Goal: Information Seeking & Learning: Learn about a topic

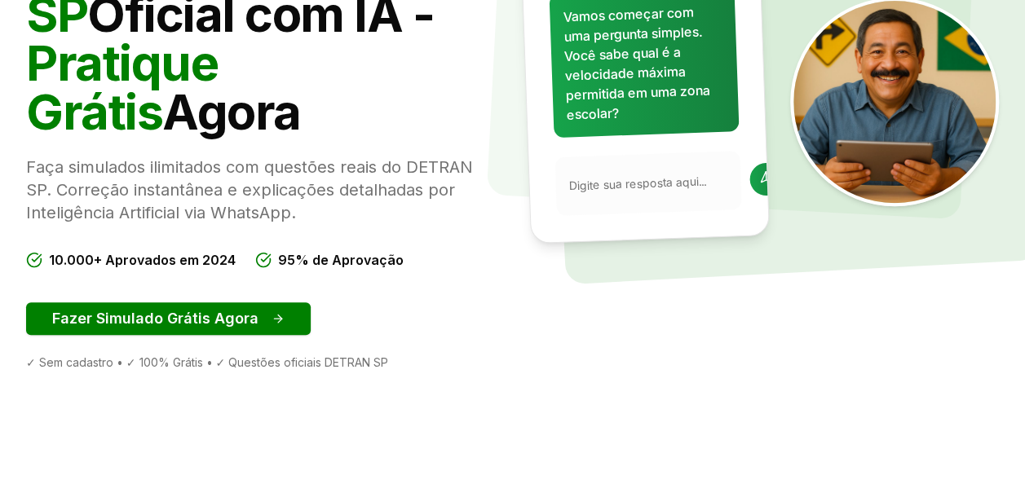
scroll to position [245, 0]
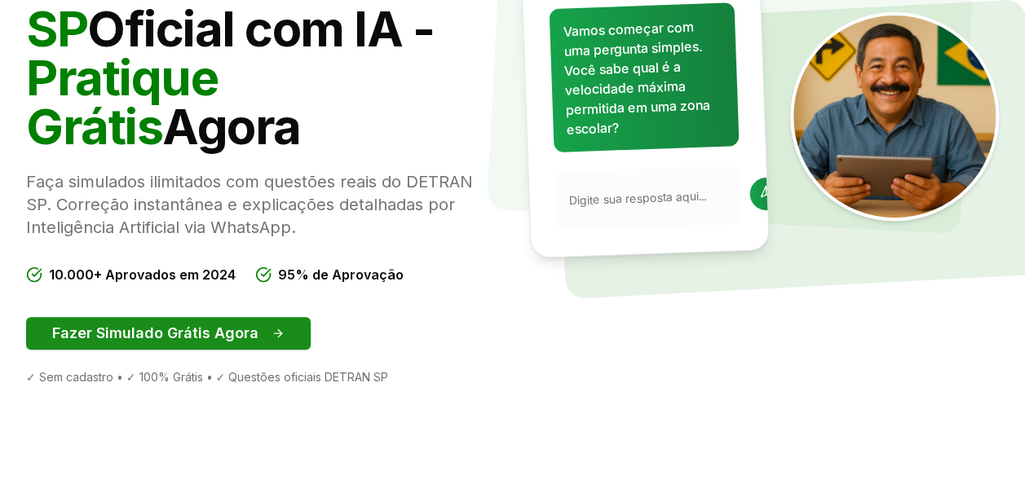
click at [285, 325] on button "Fazer Simulado Grátis Agora" at bounding box center [168, 333] width 285 height 33
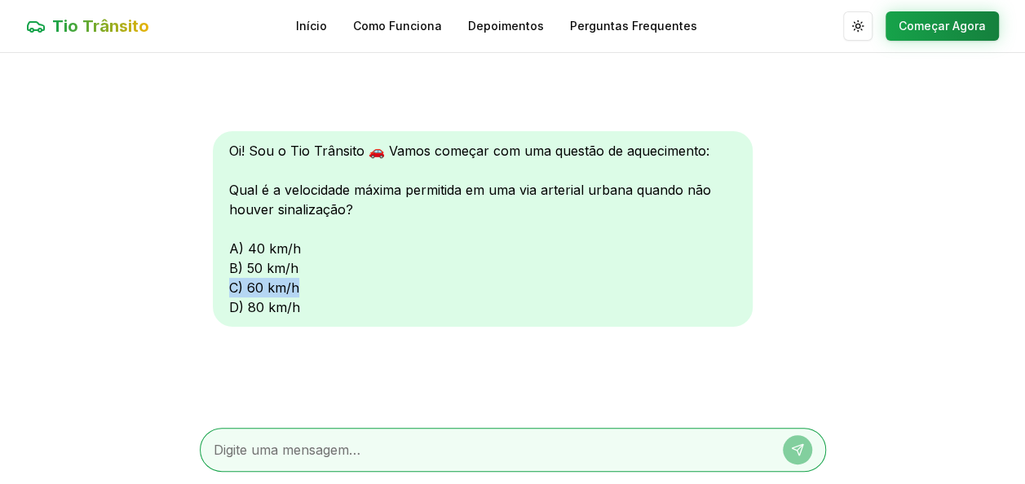
drag, startPoint x: 229, startPoint y: 285, endPoint x: 321, endPoint y: 292, distance: 92.4
click at [321, 292] on div "Oi! Sou o Tio Trânsito 🚗 Vamos começar com uma questão de aquecimento: Qual é a…" at bounding box center [483, 229] width 540 height 196
copy div "C) 60 km/h"
click at [275, 444] on textarea at bounding box center [490, 450] width 553 height 20
paste textarea "C) 60 km/h"
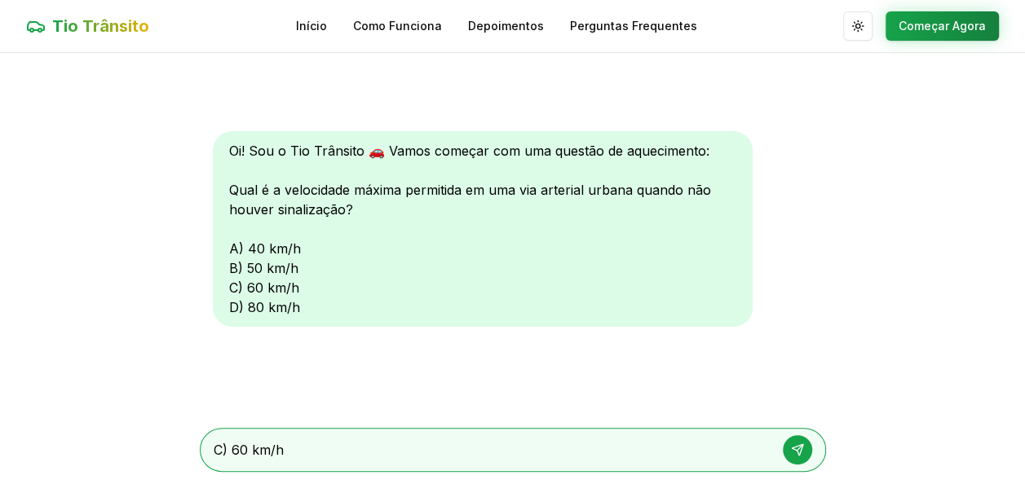
type textarea "C) 60 km/h"
click at [800, 441] on button at bounding box center [797, 449] width 29 height 29
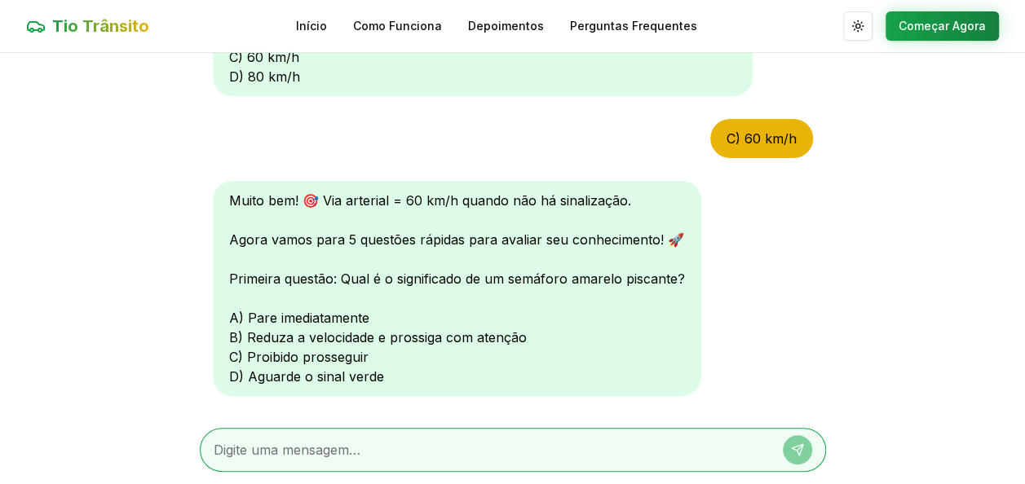
scroll to position [267, 0]
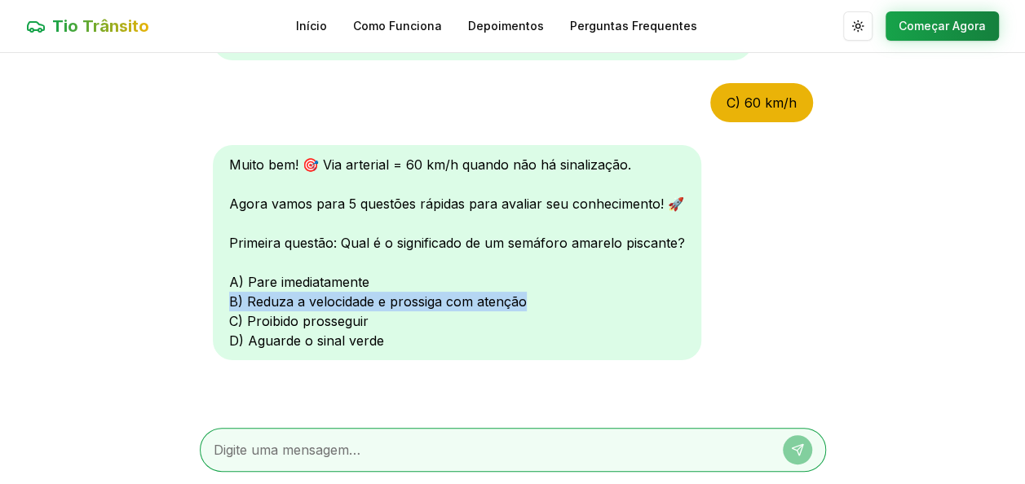
drag, startPoint x: 229, startPoint y: 297, endPoint x: 532, endPoint y: 300, distance: 302.5
click at [532, 300] on div "Muito bem! 🎯 Via arterial = 60 km/h quando não há sinalização. Agora vamos para…" at bounding box center [457, 252] width 488 height 215
copy div "B) Reduza a velocidade e prossiga com atenção"
click at [451, 447] on textarea at bounding box center [490, 450] width 553 height 20
paste textarea "B) Reduza a velocidade e prossiga com atenção"
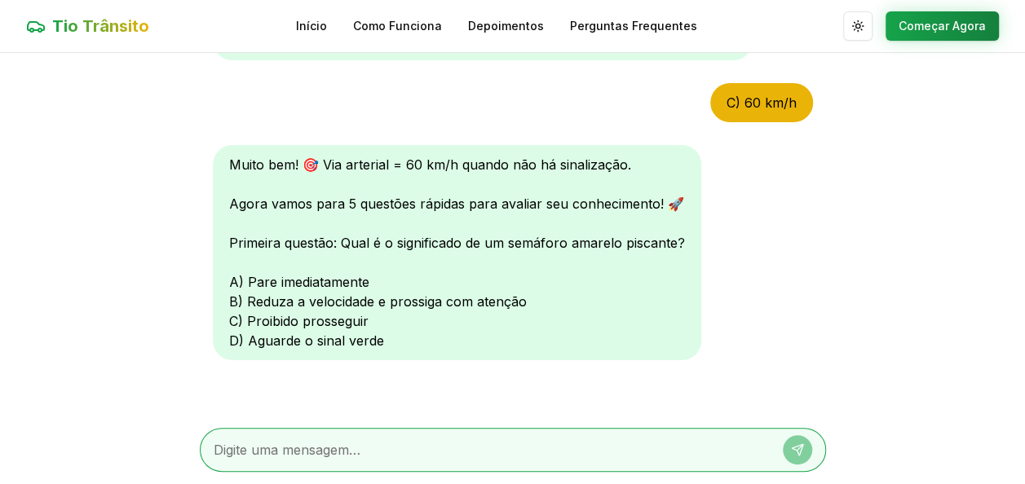
type textarea "B) Reduza a velocidade e prossiga com atenção"
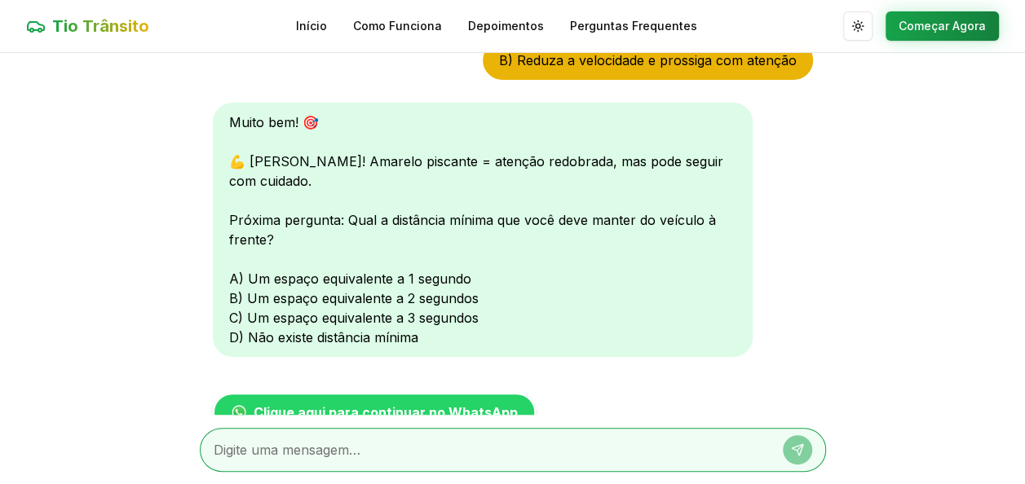
scroll to position [691, 0]
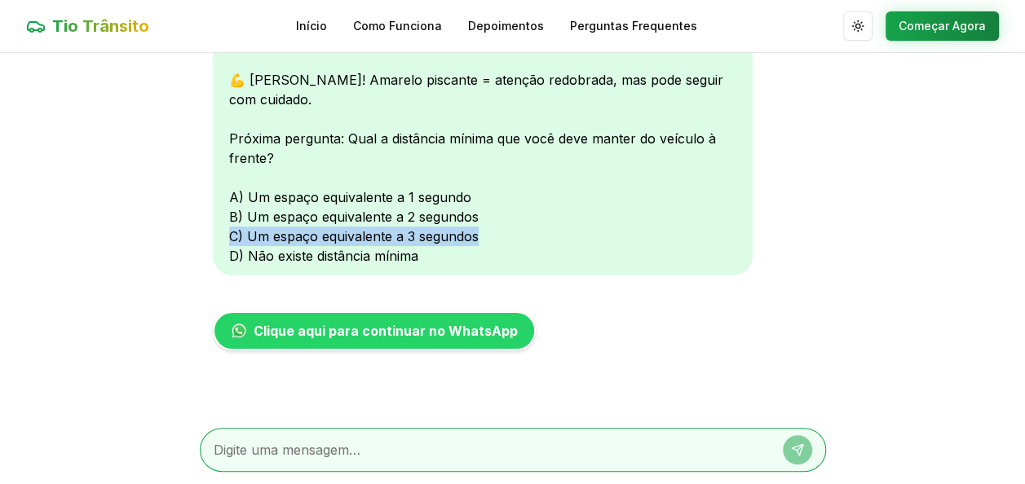
drag, startPoint x: 230, startPoint y: 235, endPoint x: 476, endPoint y: 235, distance: 246.3
click at [476, 235] on div "Muito bem! 🎯 💪 Correto! Amarelo piscante = atenção redobrada, mas pode seguir c…" at bounding box center [483, 148] width 540 height 254
copy div "C) Um espaço equivalente a 3 segundos"
click at [439, 440] on textarea at bounding box center [490, 450] width 553 height 20
paste textarea "C) Um espaço equivalente a 3 segundos"
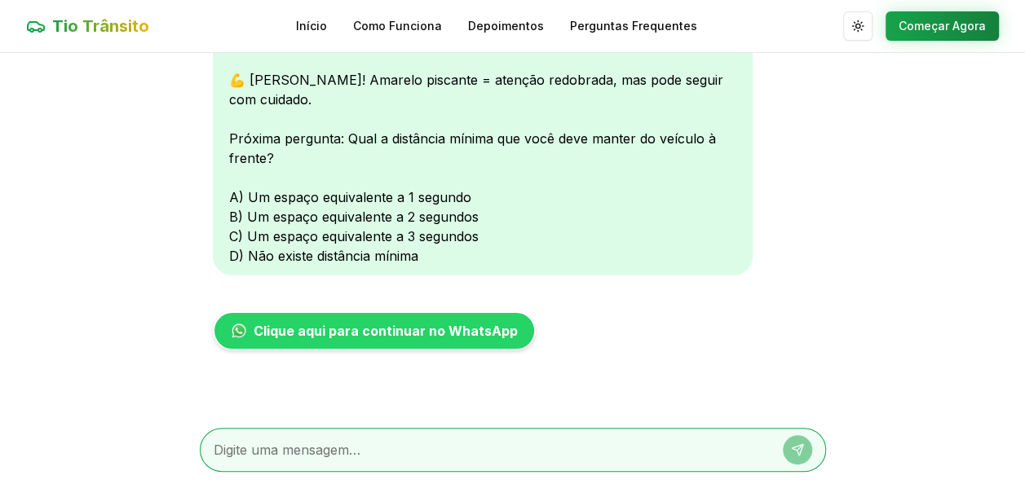
type textarea "C) Um espaço equivalente a 3 segundos"
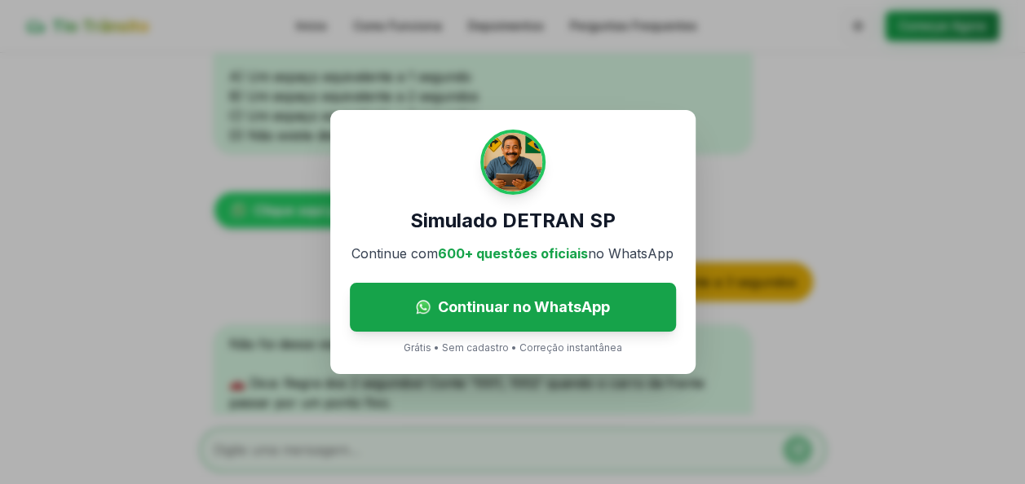
scroll to position [873, 0]
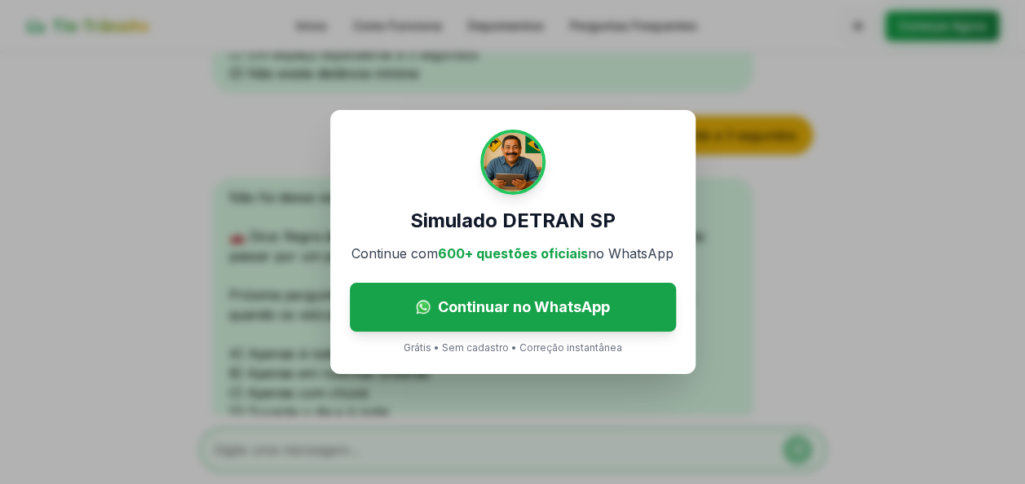
click at [505, 396] on div "Simulado DETRAN SP Continue com 600+ questões oficiais no WhatsApp Continuar no…" at bounding box center [512, 242] width 1025 height 484
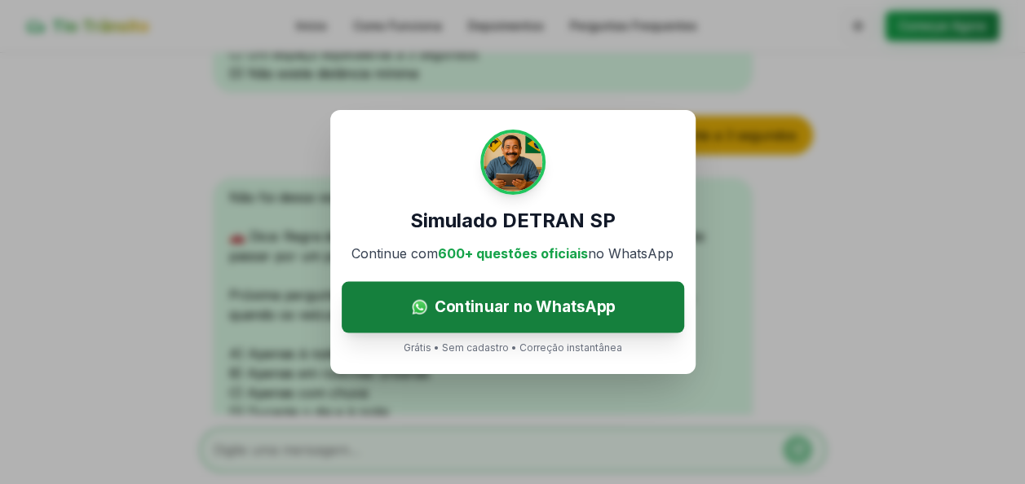
click at [571, 323] on link "Continuar no WhatsApp" at bounding box center [513, 307] width 342 height 51
